Goal: Task Accomplishment & Management: Use online tool/utility

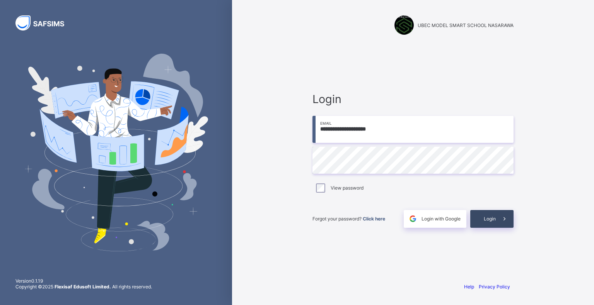
click at [496, 219] on span at bounding box center [505, 219] width 18 height 18
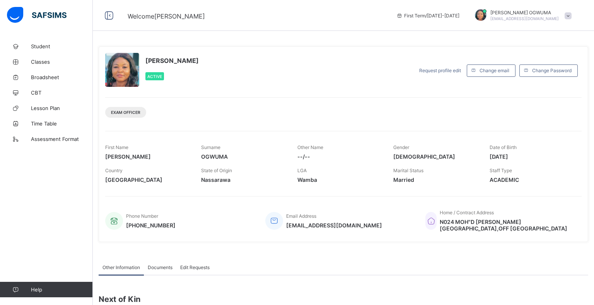
click at [503, 219] on span "N024 MOH"D [PERSON_NAME][GEOGRAPHIC_DATA],OFF [GEOGRAPHIC_DATA]" at bounding box center [506, 225] width 134 height 13
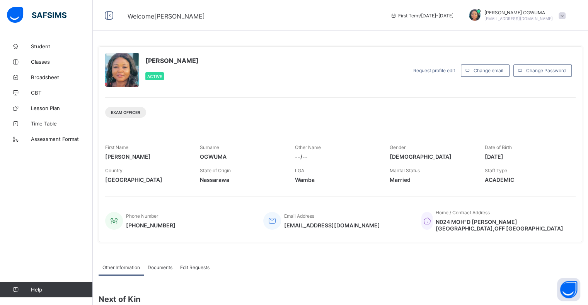
click at [492, 220] on span "N024 MOH"D [PERSON_NAME][GEOGRAPHIC_DATA],OFF [GEOGRAPHIC_DATA]" at bounding box center [502, 225] width 132 height 13
click at [484, 219] on span "N024 MOH"D [PERSON_NAME][GEOGRAPHIC_DATA],OFF [GEOGRAPHIC_DATA]" at bounding box center [502, 225] width 132 height 13
click at [250, 129] on div "[PERSON_NAME] Active Request profile edit Change email Change Password Exam Off…" at bounding box center [341, 144] width 484 height 196
click at [48, 77] on span "Broadsheet" at bounding box center [62, 77] width 62 height 6
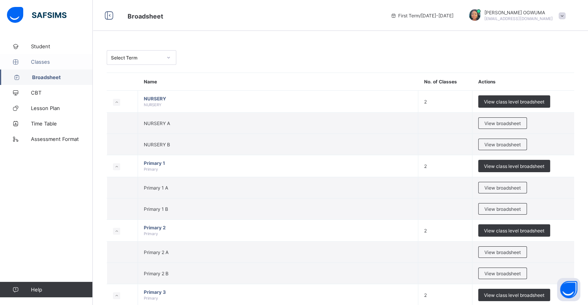
click at [44, 60] on span "Classes" at bounding box center [62, 62] width 62 height 6
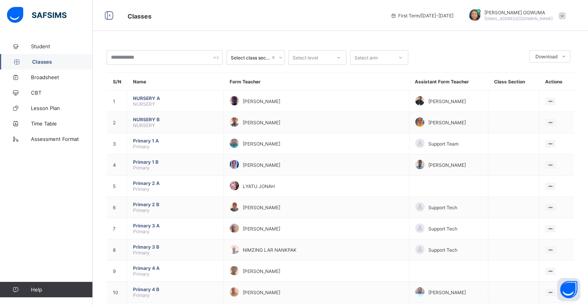
click at [39, 65] on span "Classes" at bounding box center [62, 62] width 61 height 6
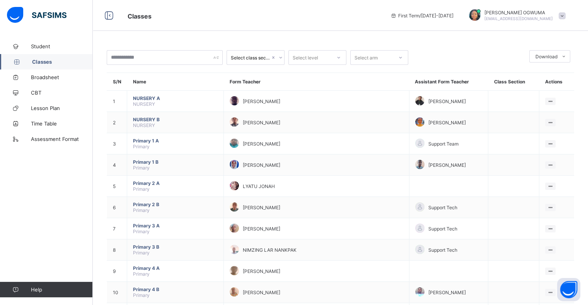
click at [39, 65] on span "Classes" at bounding box center [62, 62] width 61 height 6
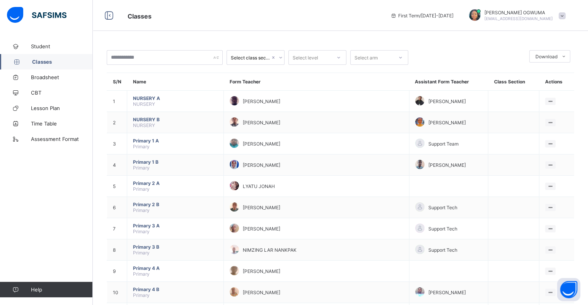
click at [39, 65] on span "Classes" at bounding box center [62, 62] width 61 height 6
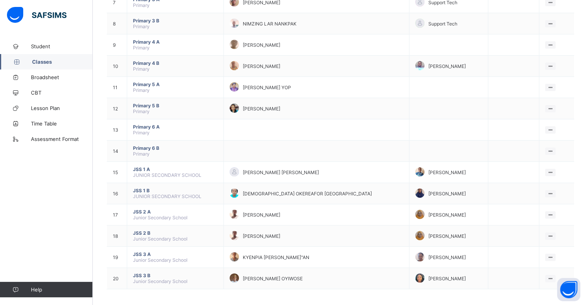
scroll to position [231, 0]
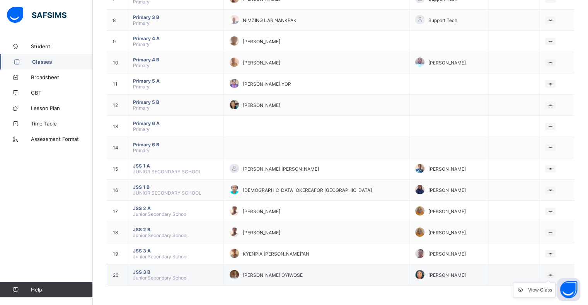
click at [553, 274] on icon at bounding box center [550, 275] width 7 height 6
click at [549, 290] on div "View Class" at bounding box center [540, 290] width 24 height 8
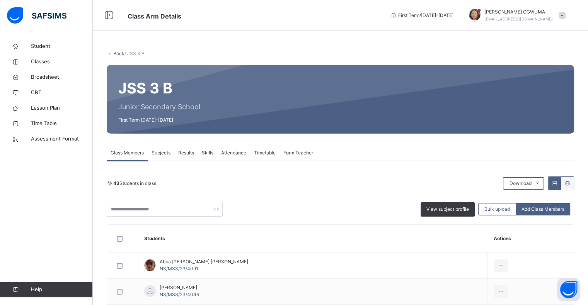
click at [234, 156] on span "Attendance" at bounding box center [233, 153] width 25 height 7
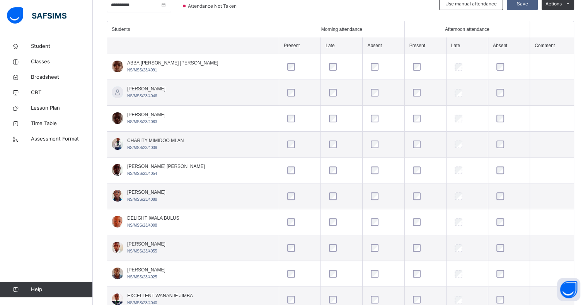
scroll to position [216, 0]
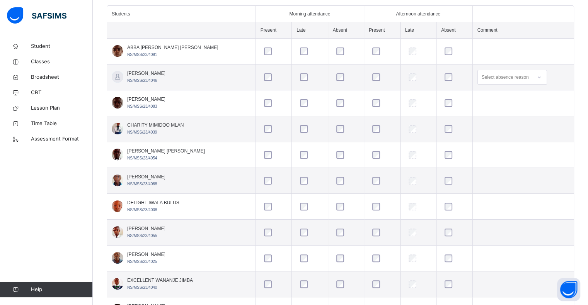
click at [381, 112] on td at bounding box center [382, 103] width 36 height 26
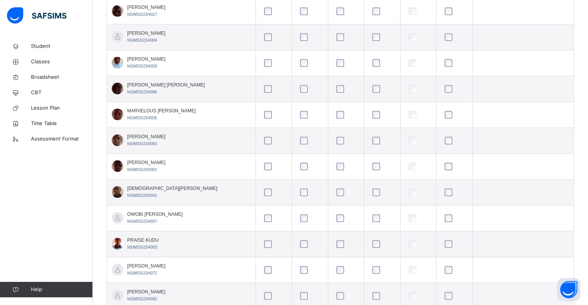
scroll to position [778, 0]
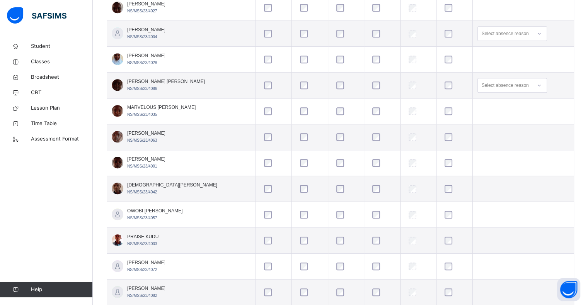
click at [333, 187] on div at bounding box center [346, 189] width 26 height 16
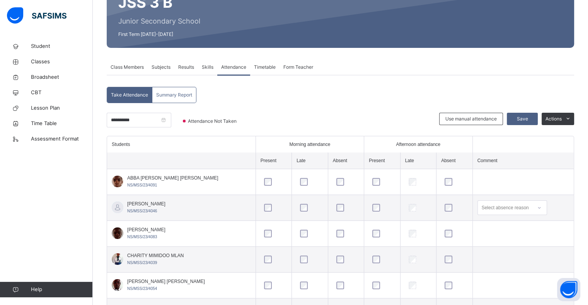
scroll to position [50, 0]
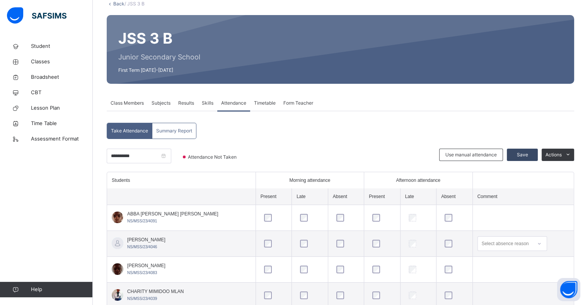
click at [532, 153] on span "Save" at bounding box center [522, 155] width 19 height 7
